Goal: Task Accomplishment & Management: Use online tool/utility

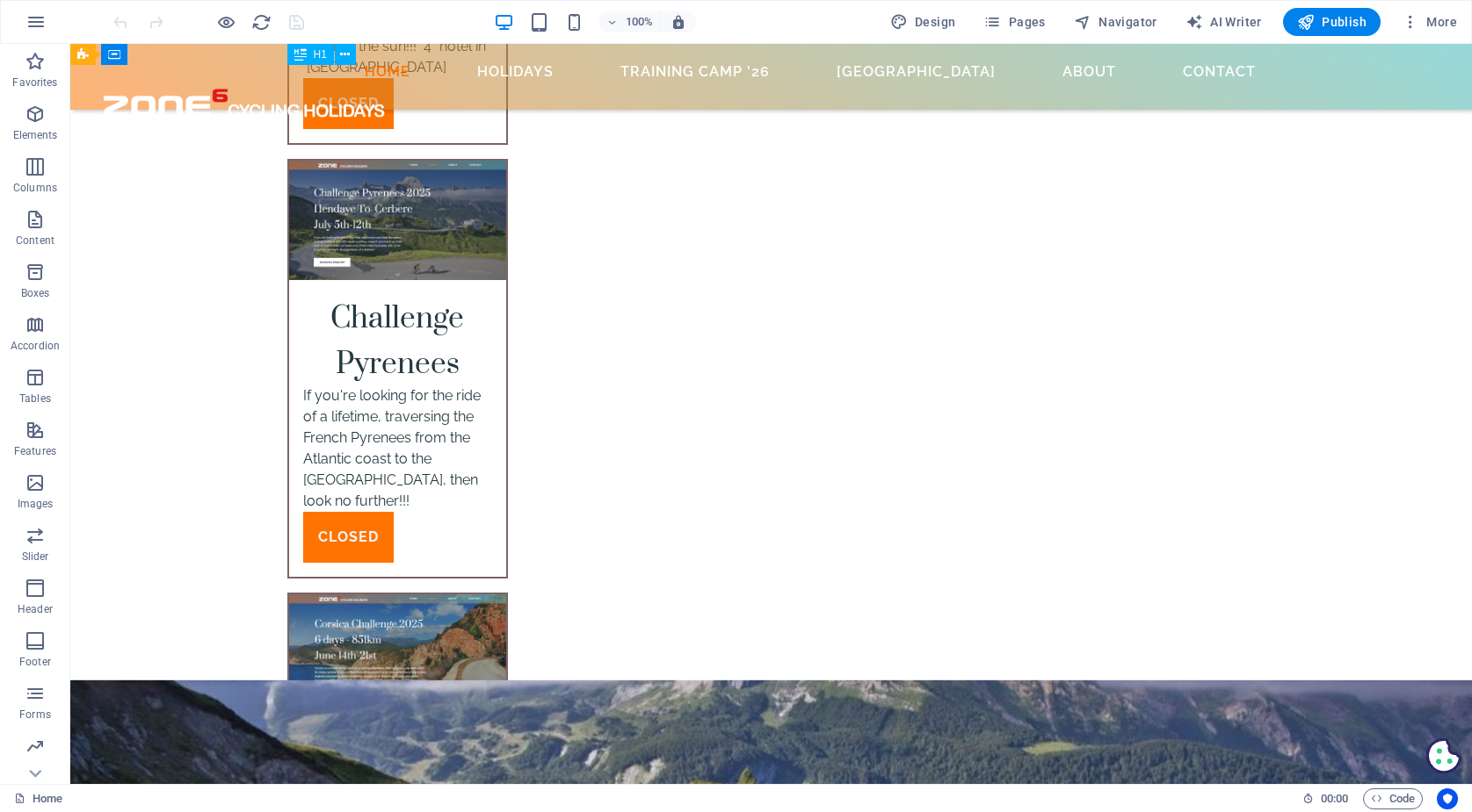
scroll to position [6088, 0]
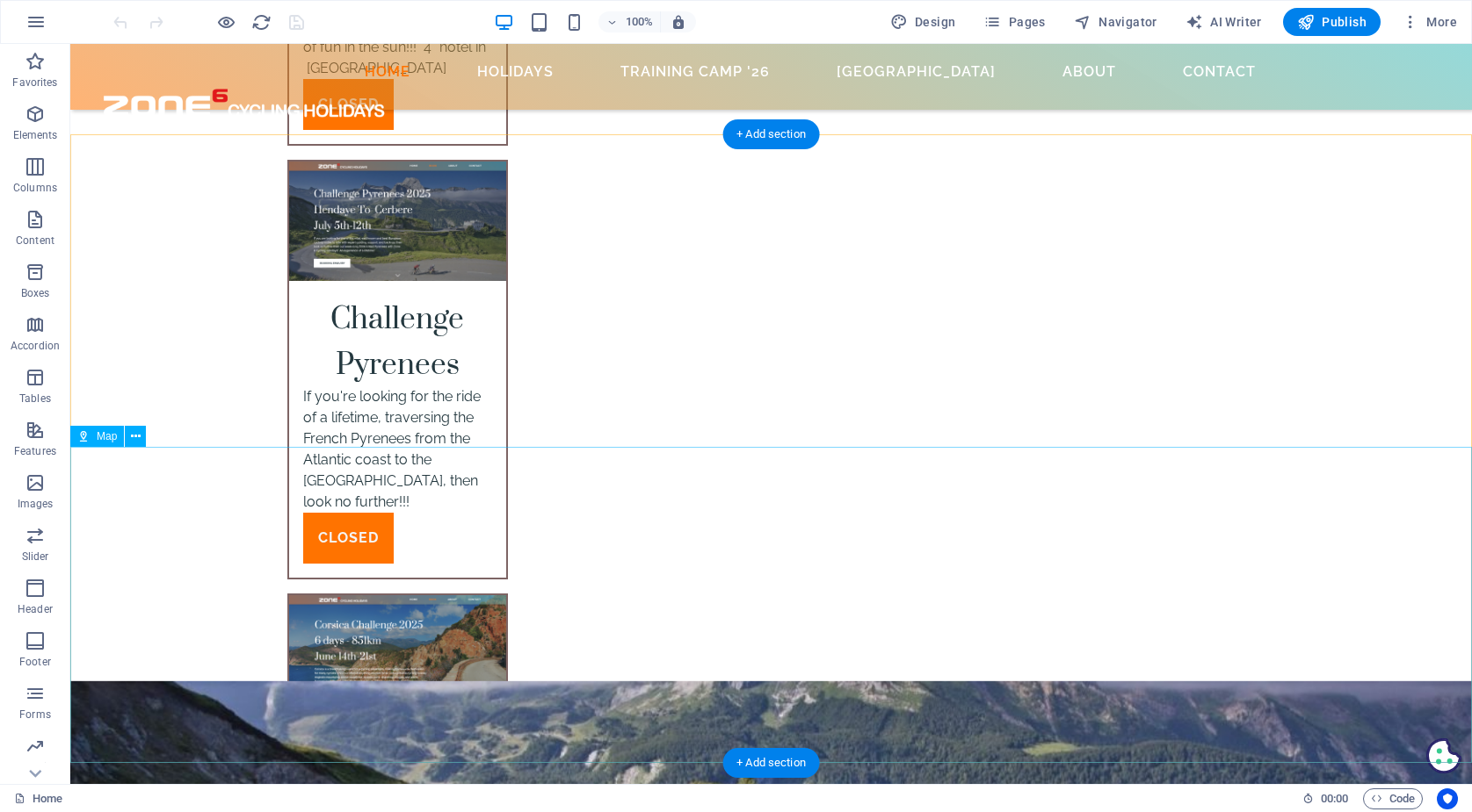
click at [98, 441] on span "Map" at bounding box center [107, 437] width 20 height 11
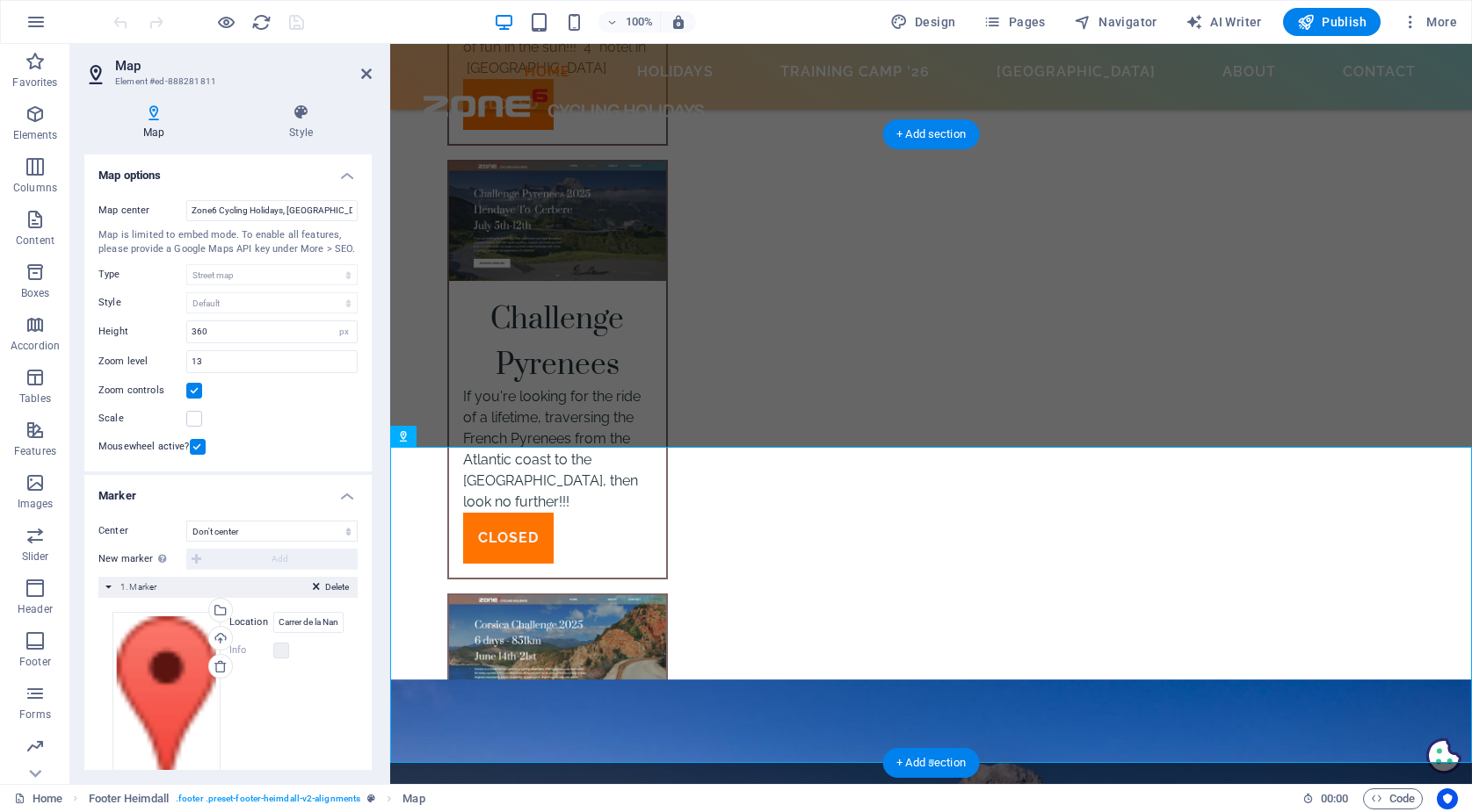
click at [106, 583] on div "Delete 1. Marker" at bounding box center [227, 587] width 259 height 21
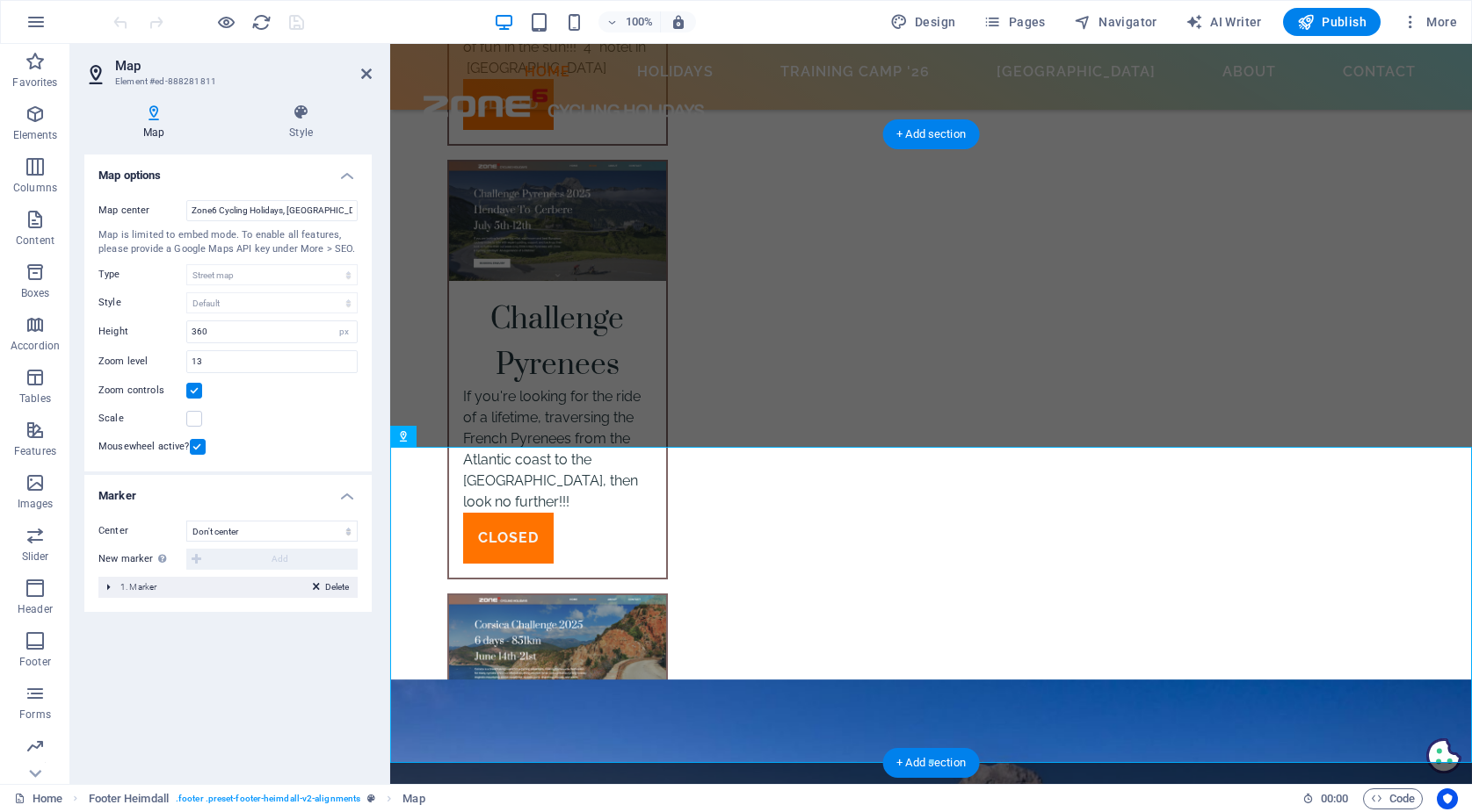
click at [106, 583] on div "Delete 1. Marker" at bounding box center [227, 587] width 259 height 21
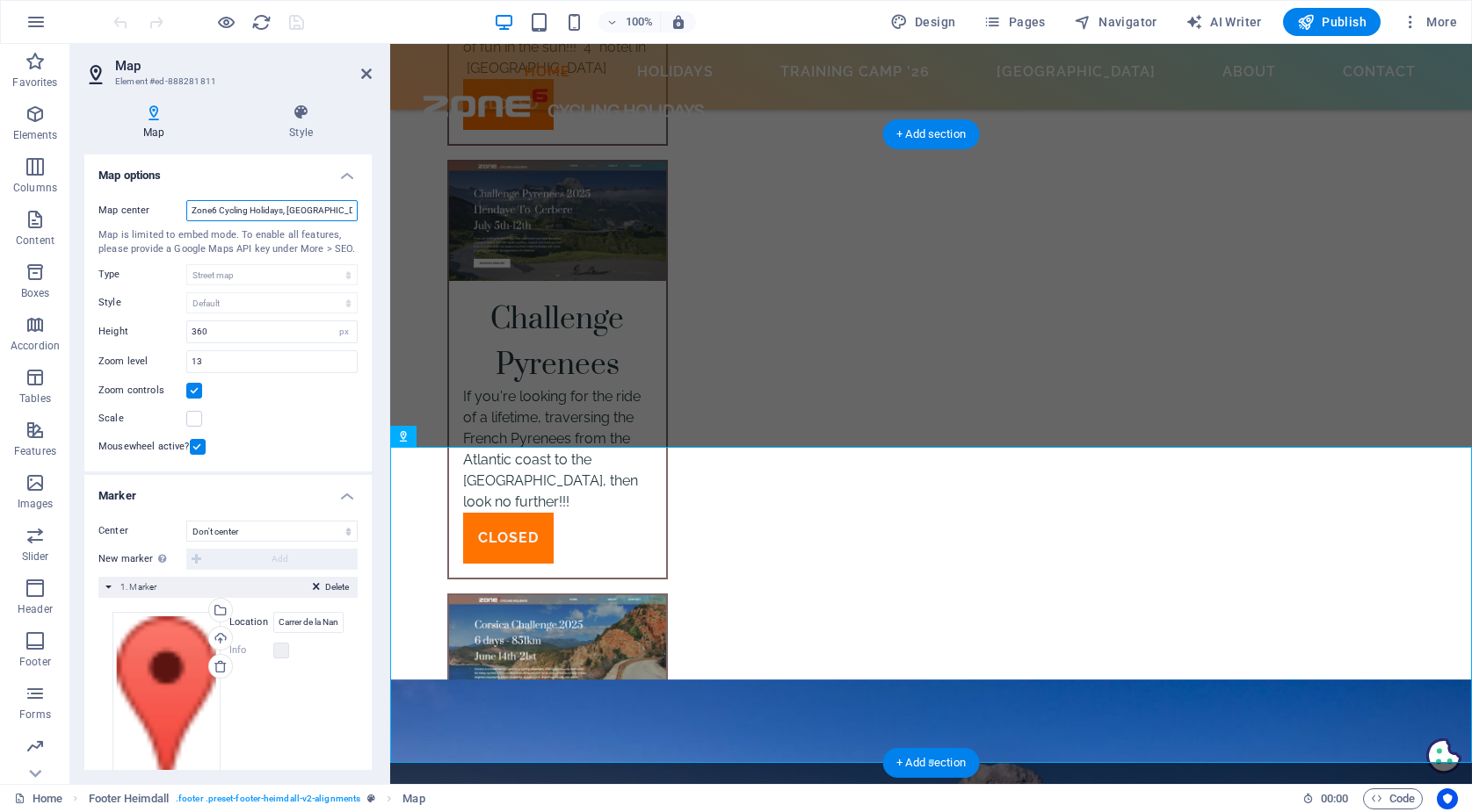
click at [244, 207] on input "Zone6 Cycling Holidays, [GEOGRAPHIC_DATA], 07470 [GEOGRAPHIC_DATA], [GEOGRAPHIC…" at bounding box center [271, 210] width 172 height 21
paste input "W32G+3F [GEOGRAPHIC_DATA]"
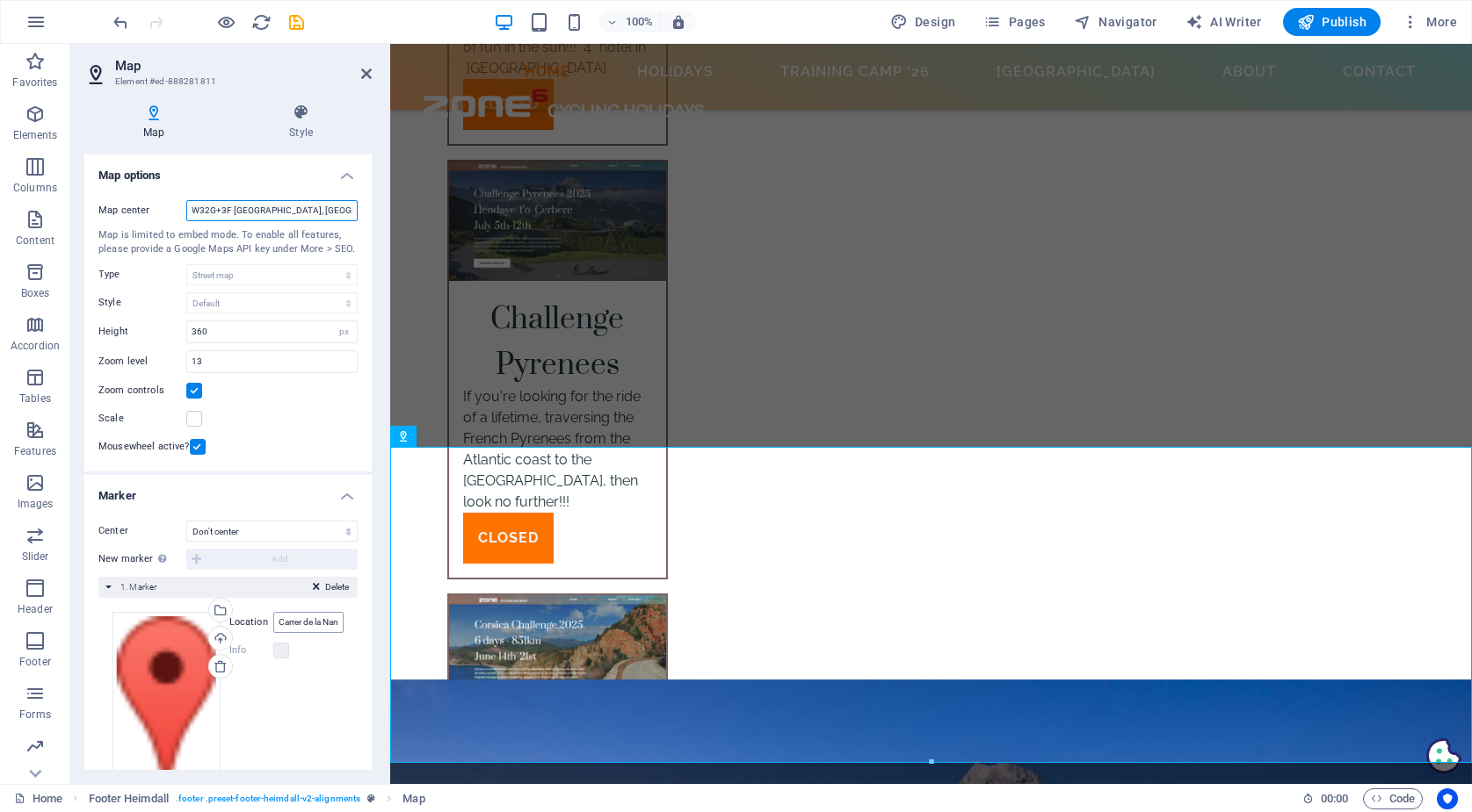
type input "W32G+3F [GEOGRAPHIC_DATA], [GEOGRAPHIC_DATA]"
click at [297, 618] on input "Carrer de la Nansa 07470 [GEOGRAPHIC_DATA], [GEOGRAPHIC_DATA], [GEOGRAPHIC_DATA]" at bounding box center [308, 622] width 70 height 21
paste input "W32G+3F [GEOGRAPHIC_DATA]"
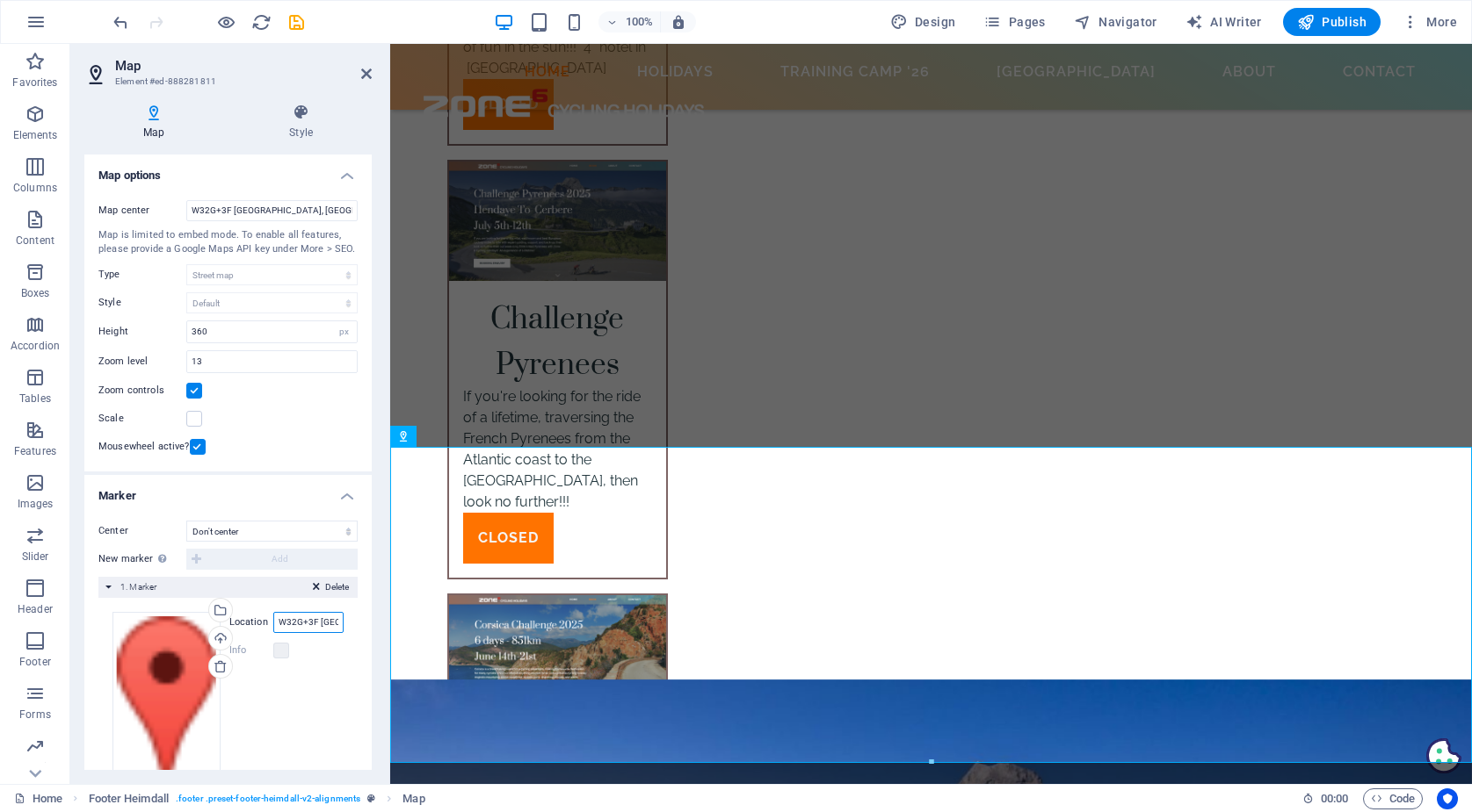
type input "Carrer de la Nansa 07470 [GEOGRAPHIC_DATA], [GEOGRAPHIC_DATA], [GEOGRAPHIC_DATA]"
click at [280, 648] on label at bounding box center [281, 651] width 16 height 16
click at [281, 647] on label at bounding box center [281, 651] width 16 height 16
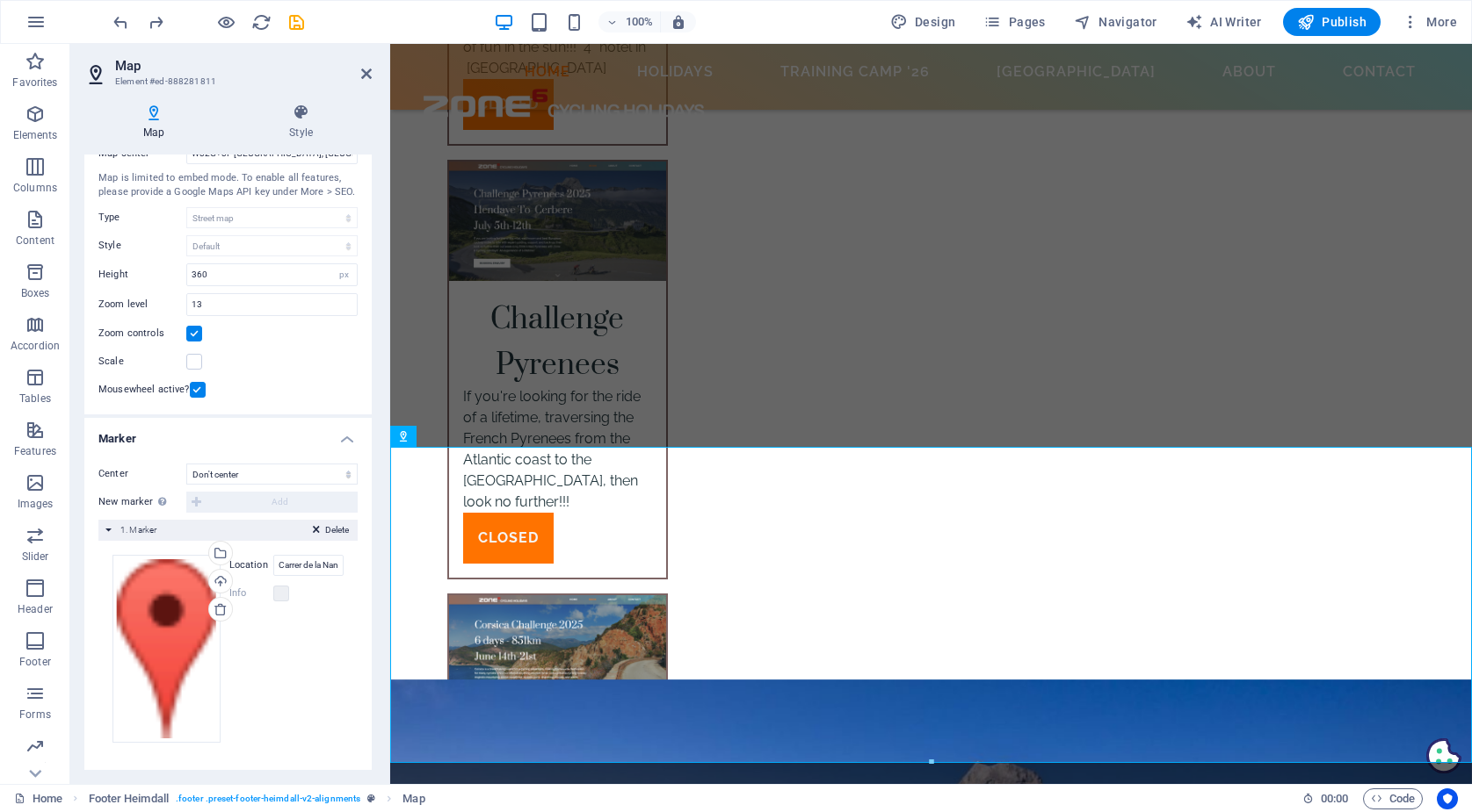
scroll to position [57, 0]
